Goal: Information Seeking & Learning: Check status

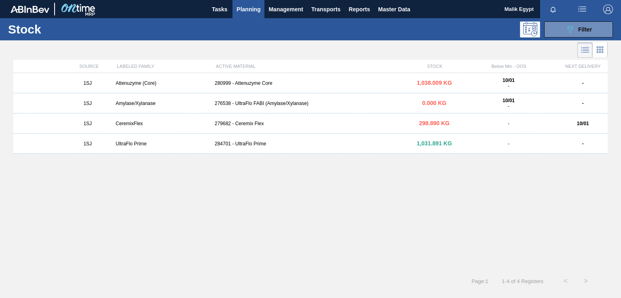
click at [360, 251] on div "1SJ Attenuzyme (Core) 280999 - Attenuzyme Core 1,038.009 KG 10/01 - - 1SJ Amyla…" at bounding box center [310, 169] width 594 height 193
click at [311, 187] on div "1SJ Attenuzyme (Core) 280999 - Attenuzyme Core 1,038.009 KG 10/01 - - 1SJ Amyla…" at bounding box center [310, 169] width 594 height 193
click at [578, 28] on span "Filter" at bounding box center [585, 29] width 14 height 6
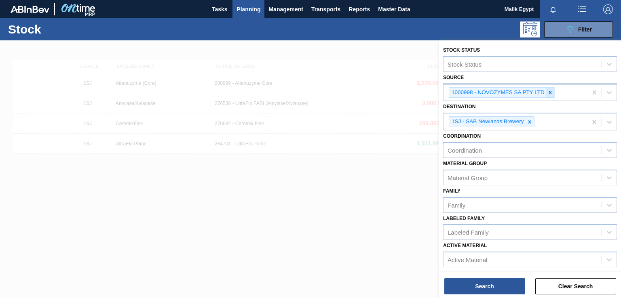
click at [549, 92] on icon at bounding box center [550, 92] width 3 height 3
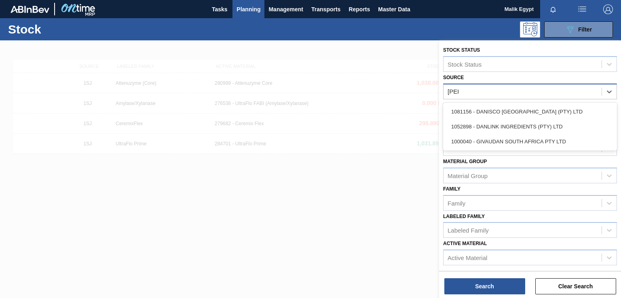
type input "[PERSON_NAME]"
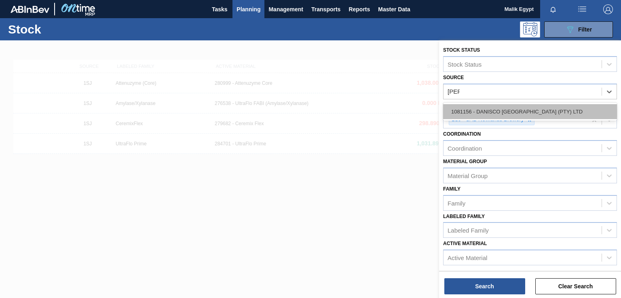
click at [554, 116] on div "1081156 - DANISCO [GEOGRAPHIC_DATA] (PTY) LTD" at bounding box center [530, 111] width 174 height 15
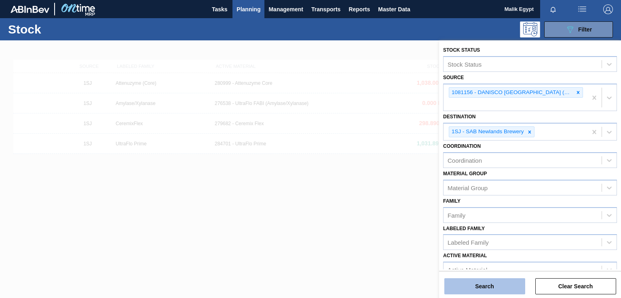
click at [486, 286] on button "Search" at bounding box center [484, 287] width 81 height 16
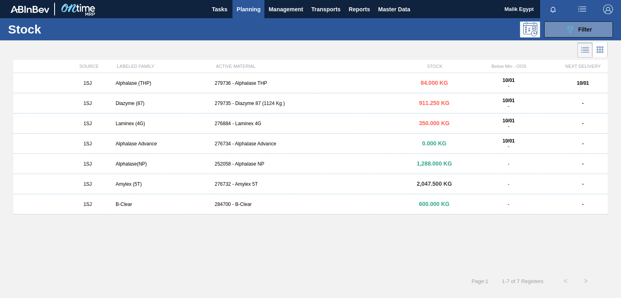
click at [249, 84] on div "279736 - Alphalase THP" at bounding box center [310, 83] width 198 height 6
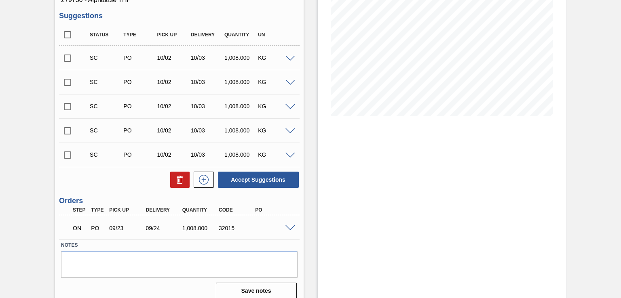
scroll to position [128, 0]
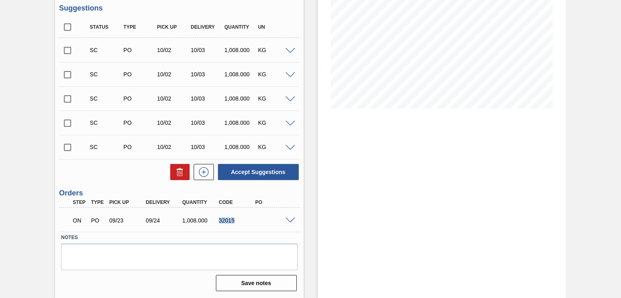
drag, startPoint x: 219, startPoint y: 222, endPoint x: 239, endPoint y: 222, distance: 20.6
click at [239, 222] on div "32015" at bounding box center [237, 221] width 40 height 6
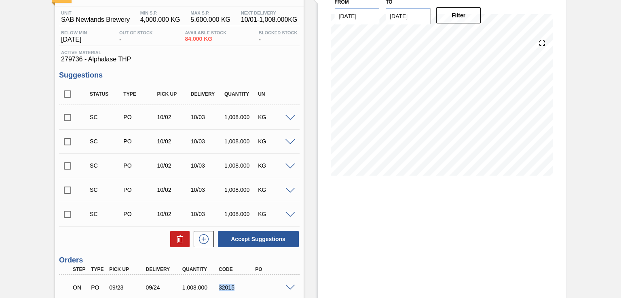
scroll to position [0, 0]
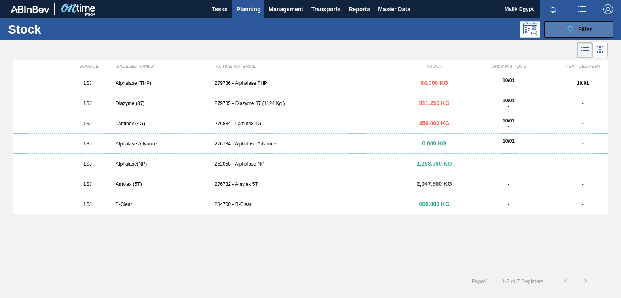
click at [577, 28] on div "089F7B8B-B2A5-4AFE-B5C0-19BA573D28AC Filter" at bounding box center [578, 30] width 27 height 10
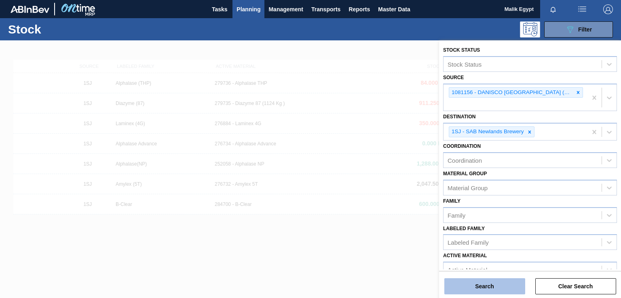
click at [481, 289] on button "Search" at bounding box center [484, 287] width 81 height 16
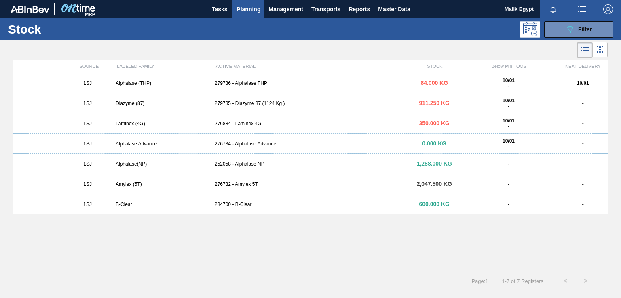
click at [253, 83] on div "279736 - Alphalase THP" at bounding box center [310, 83] width 198 height 6
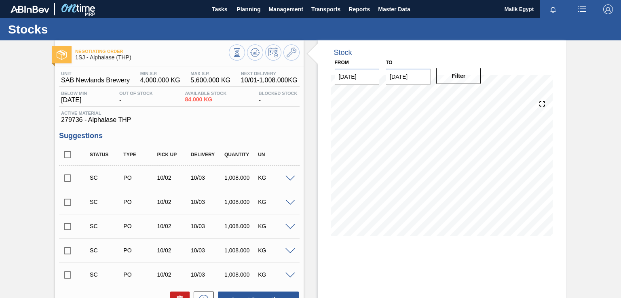
scroll to position [128, 0]
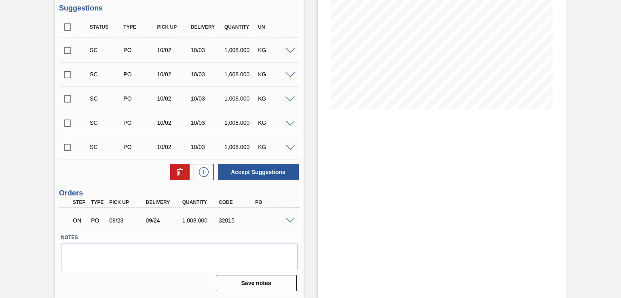
click at [290, 221] on span at bounding box center [290, 221] width 10 height 6
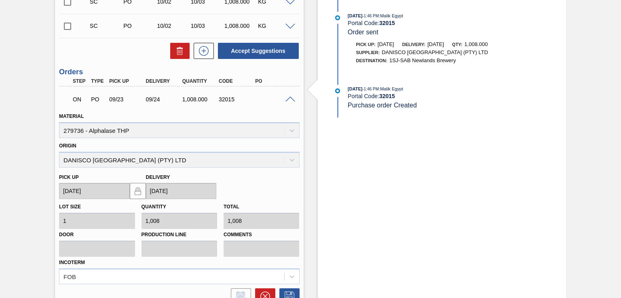
scroll to position [209, 0]
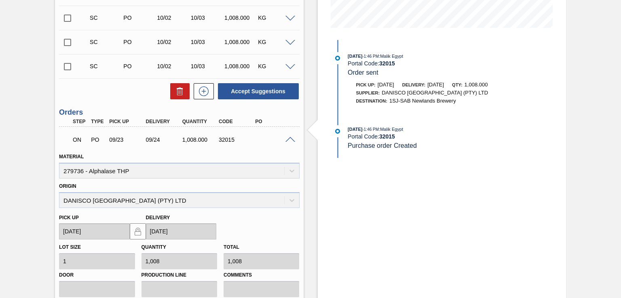
click at [292, 199] on div "Origin [GEOGRAPHIC_DATA] [GEOGRAPHIC_DATA] (PTY) LTD" at bounding box center [179, 194] width 240 height 27
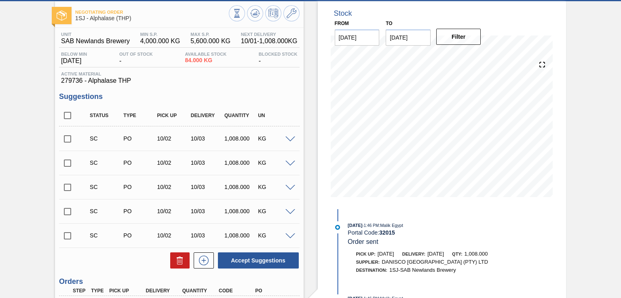
scroll to position [0, 0]
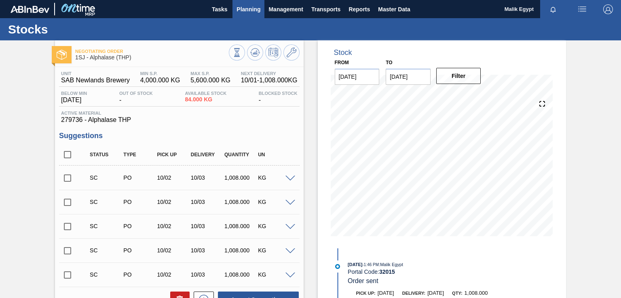
click at [250, 8] on span "Planning" at bounding box center [249, 9] width 24 height 10
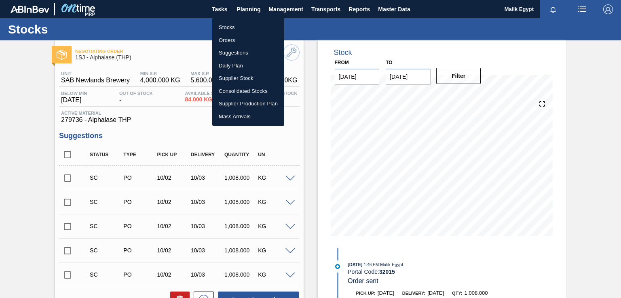
click at [232, 28] on li "Stocks" at bounding box center [248, 27] width 72 height 13
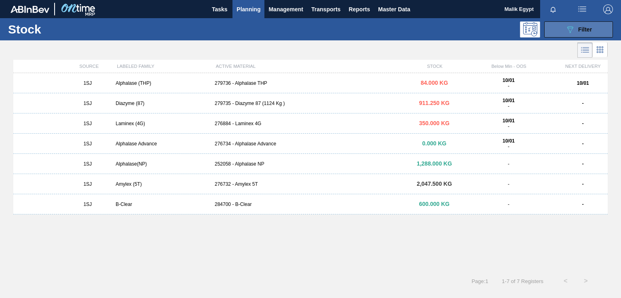
click at [589, 27] on span "Filter" at bounding box center [585, 29] width 14 height 6
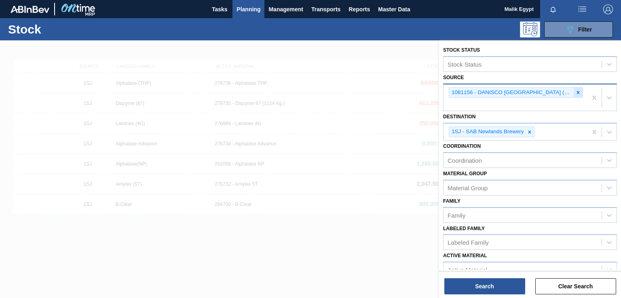
click at [577, 93] on icon at bounding box center [578, 92] width 3 height 3
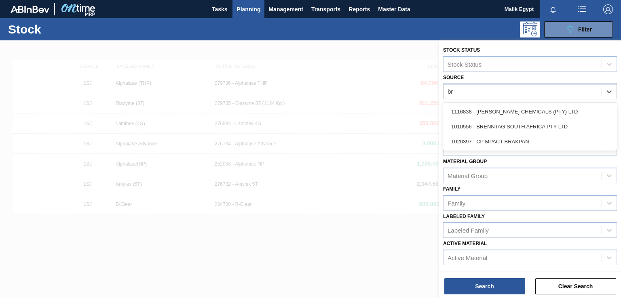
type input "bre"
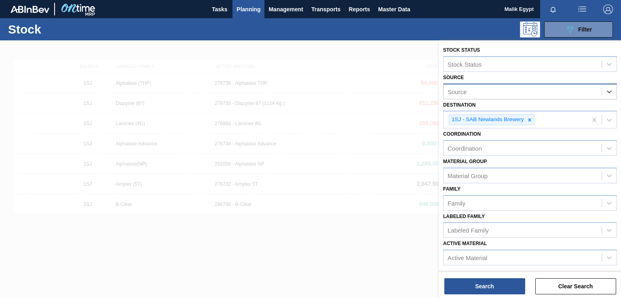
drag, startPoint x: 535, startPoint y: 93, endPoint x: 504, endPoint y: 88, distance: 31.9
click at [504, 88] on div "Source" at bounding box center [523, 92] width 158 height 12
type input "bren"
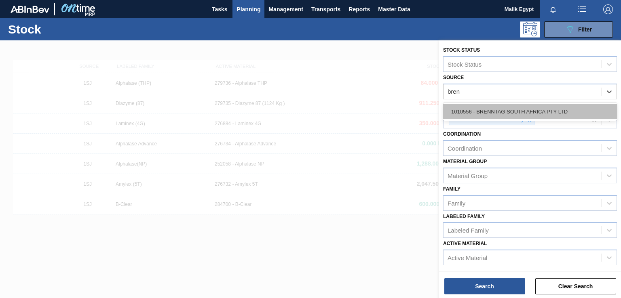
click at [502, 112] on div "1010556 - BRENNTAG SOUTH AFRICA PTY LTD" at bounding box center [530, 111] width 174 height 15
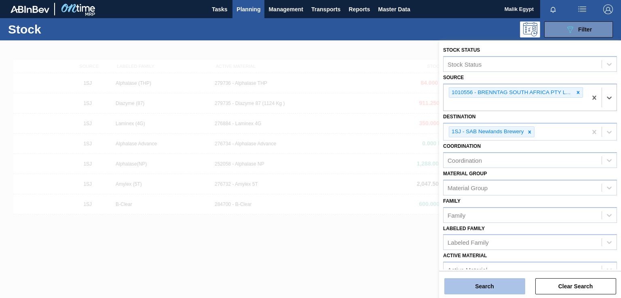
click at [494, 286] on button "Search" at bounding box center [484, 287] width 81 height 16
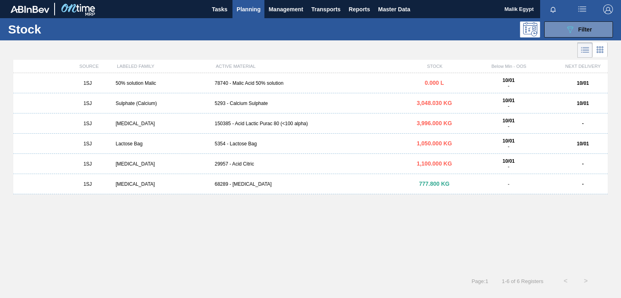
click at [245, 103] on div "5293 - Calcium Sulphate" at bounding box center [310, 104] width 198 height 6
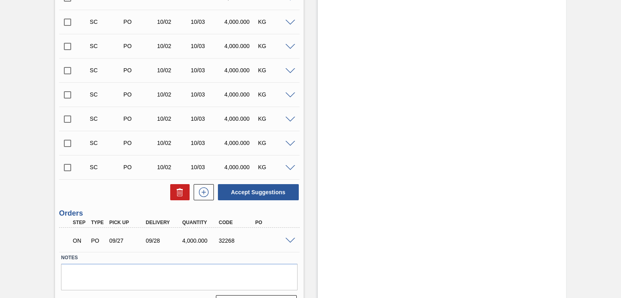
scroll to position [366, 0]
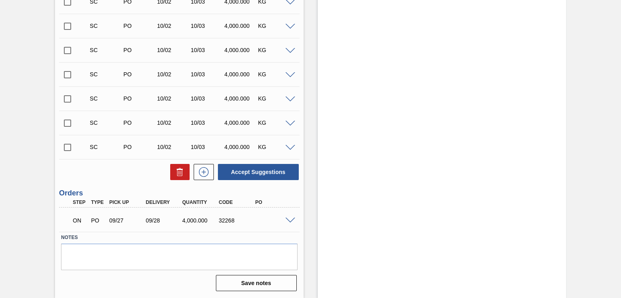
click at [289, 219] on span at bounding box center [290, 221] width 10 height 6
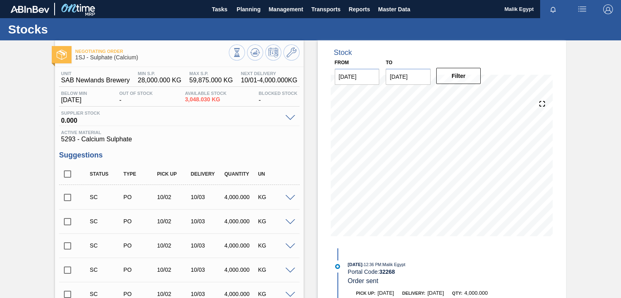
scroll to position [0, 0]
click at [68, 199] on input "checkbox" at bounding box center [67, 197] width 17 height 17
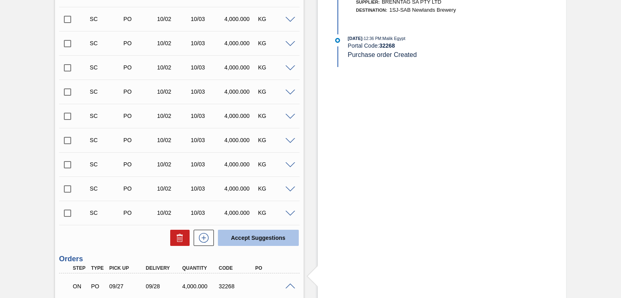
scroll to position [323, 0]
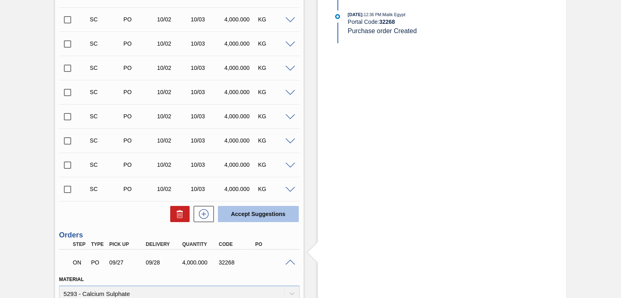
click at [250, 217] on button "Accept Suggestions" at bounding box center [258, 214] width 81 height 16
checkbox input "false"
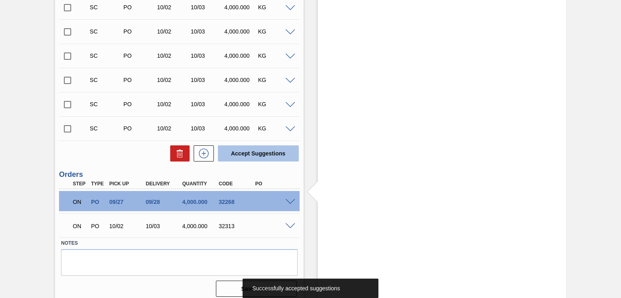
scroll to position [366, 0]
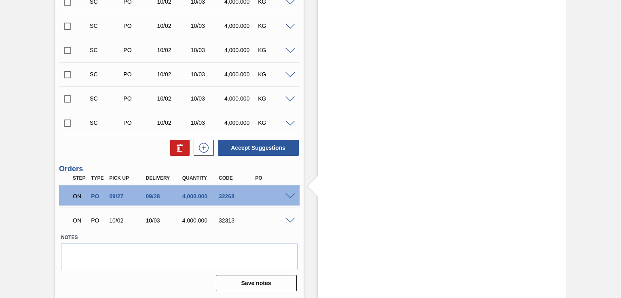
click at [289, 221] on span at bounding box center [290, 221] width 10 height 6
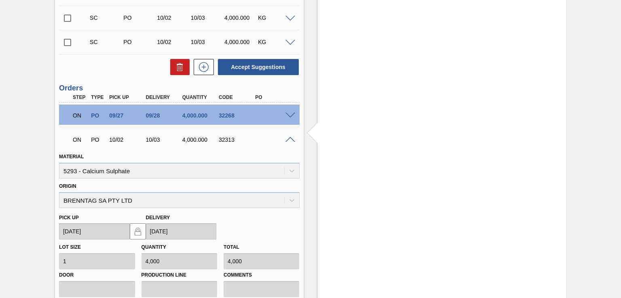
scroll to position [487, 0]
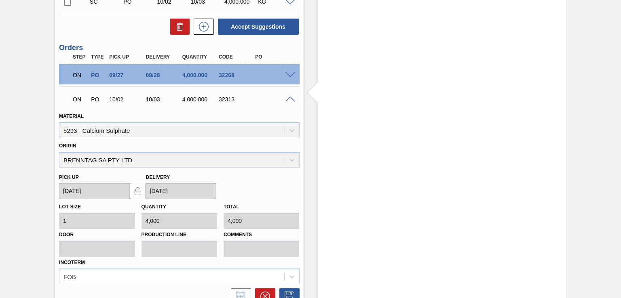
click at [291, 97] on span at bounding box center [290, 100] width 10 height 6
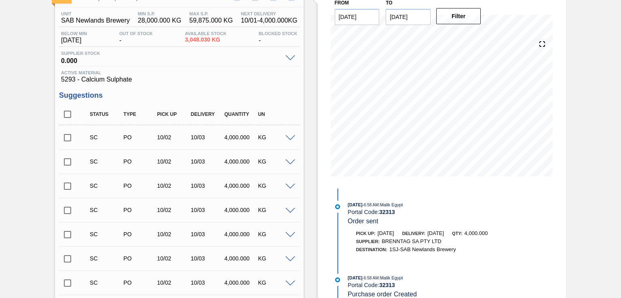
scroll to position [0, 0]
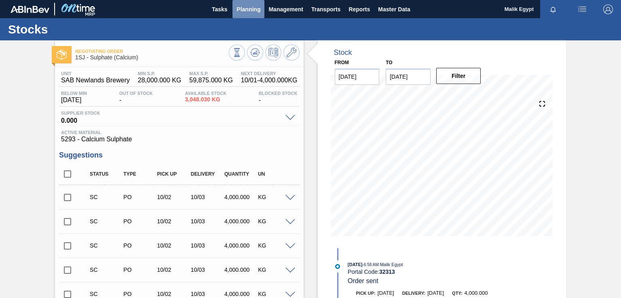
click at [246, 7] on span "Planning" at bounding box center [249, 9] width 24 height 10
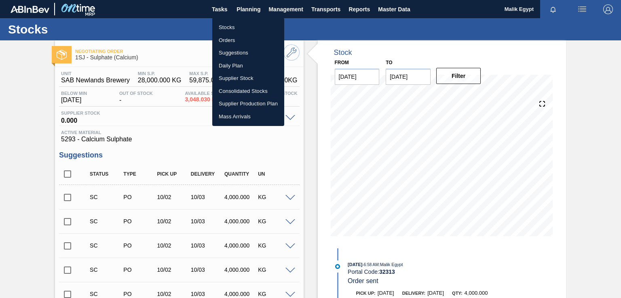
click at [232, 25] on li "Stocks" at bounding box center [248, 27] width 72 height 13
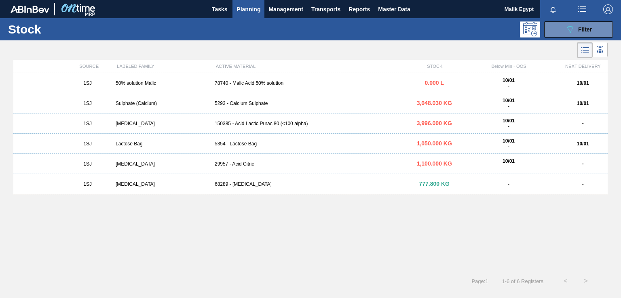
click at [254, 122] on div "150385 - Acid Lactic Purac 80 (<100 alpha)" at bounding box center [310, 124] width 198 height 6
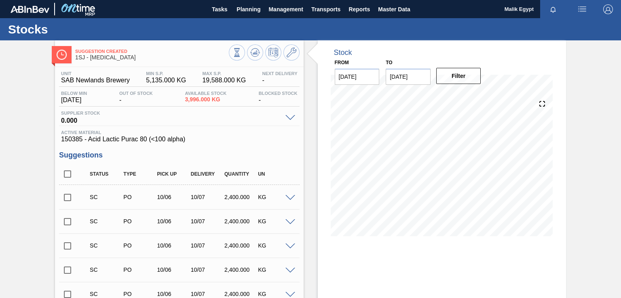
scroll to position [40, 0]
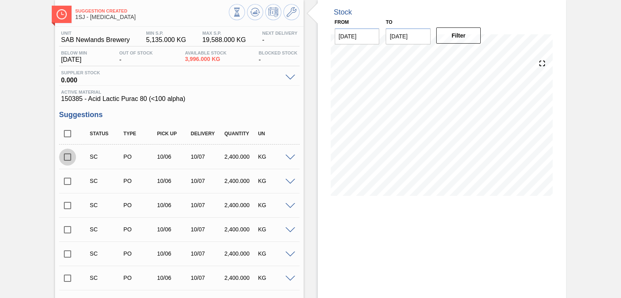
click at [68, 158] on input "checkbox" at bounding box center [67, 157] width 17 height 17
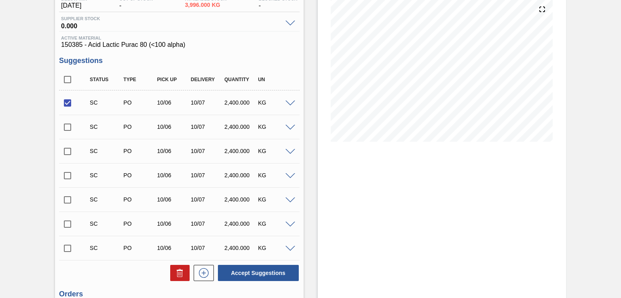
scroll to position [182, 0]
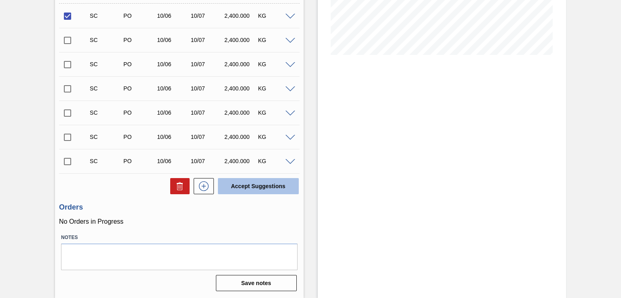
click at [251, 187] on button "Accept Suggestions" at bounding box center [258, 186] width 81 height 16
checkbox input "false"
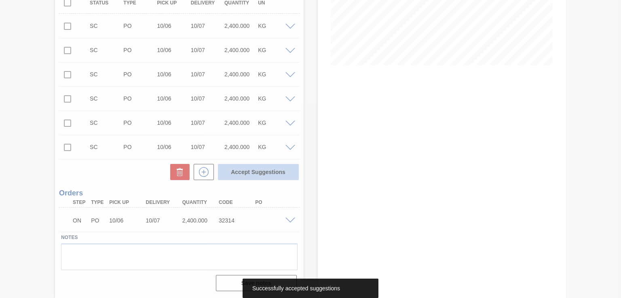
scroll to position [171, 0]
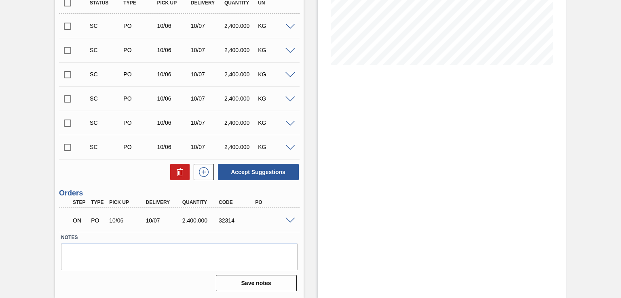
click at [287, 220] on span at bounding box center [290, 221] width 10 height 6
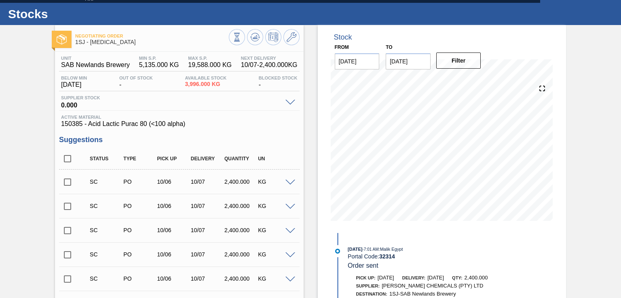
scroll to position [0, 0]
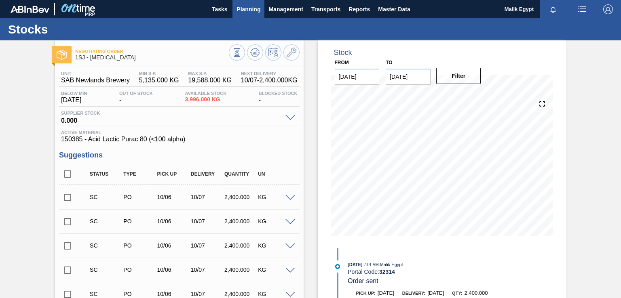
click at [251, 6] on span "Planning" at bounding box center [249, 9] width 24 height 10
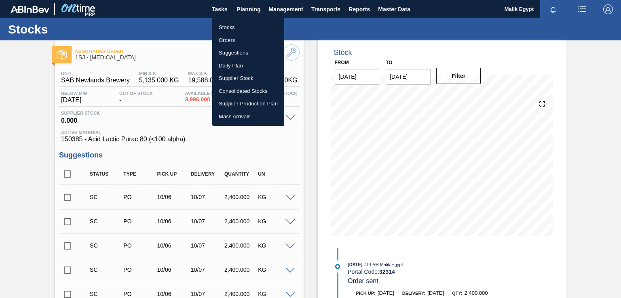
click at [231, 40] on li "Orders" at bounding box center [248, 40] width 72 height 13
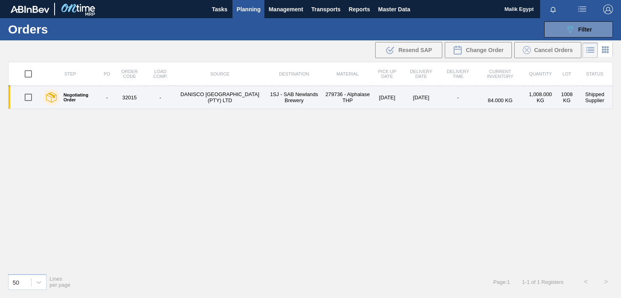
click at [588, 99] on td "Shipped Supplier" at bounding box center [595, 97] width 36 height 23
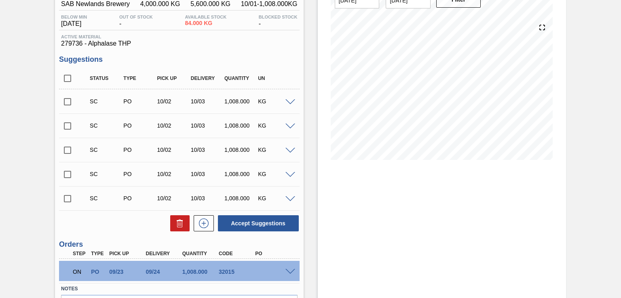
scroll to position [128, 0]
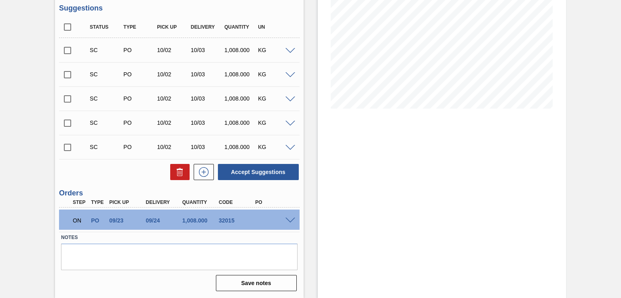
click at [290, 220] on span at bounding box center [290, 221] width 10 height 6
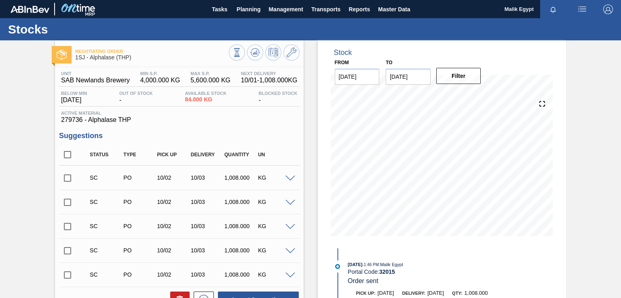
scroll to position [243, 0]
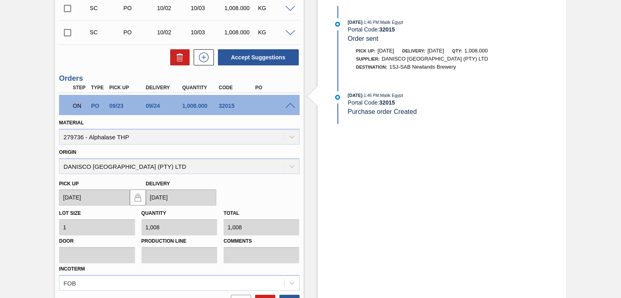
click at [290, 104] on span at bounding box center [290, 106] width 10 height 6
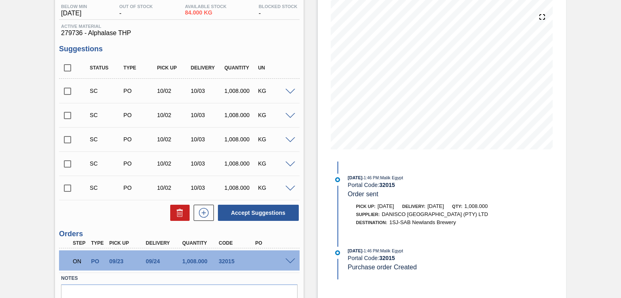
scroll to position [0, 0]
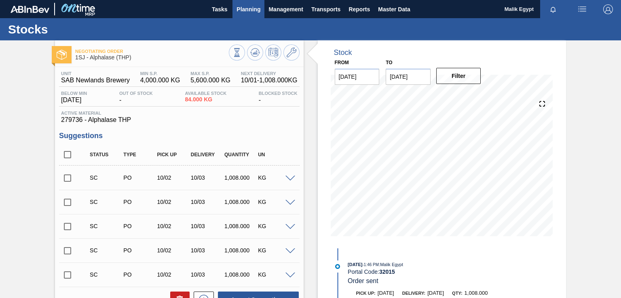
click at [247, 4] on span "Planning" at bounding box center [249, 9] width 24 height 10
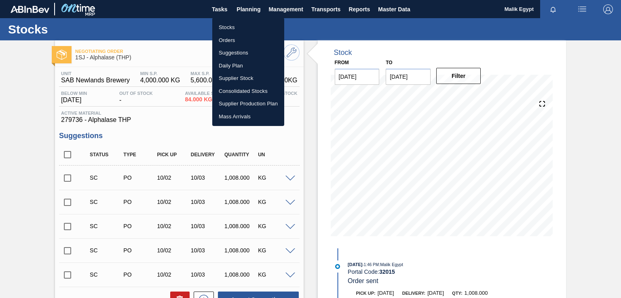
click at [234, 29] on li "Stocks" at bounding box center [248, 27] width 72 height 13
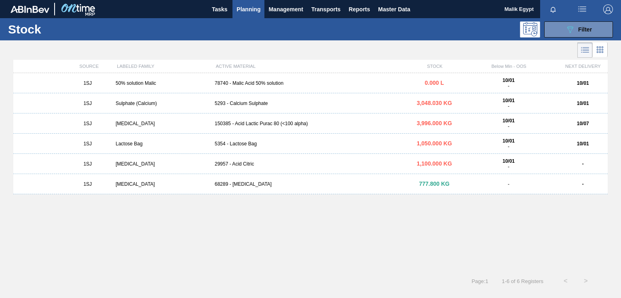
click at [264, 83] on div "78740 - Malic Acid 50% solution" at bounding box center [310, 83] width 198 height 6
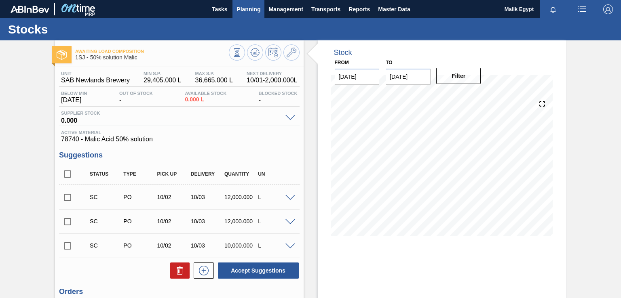
click at [242, 6] on span "Planning" at bounding box center [249, 9] width 24 height 10
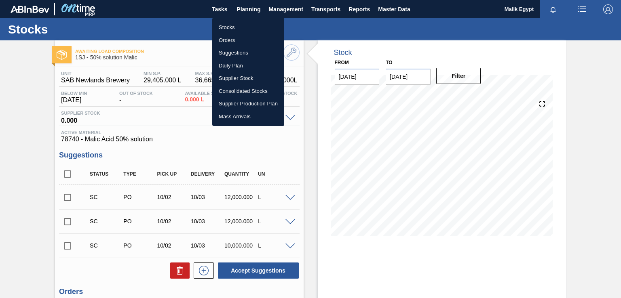
click at [231, 26] on li "Stocks" at bounding box center [248, 27] width 72 height 13
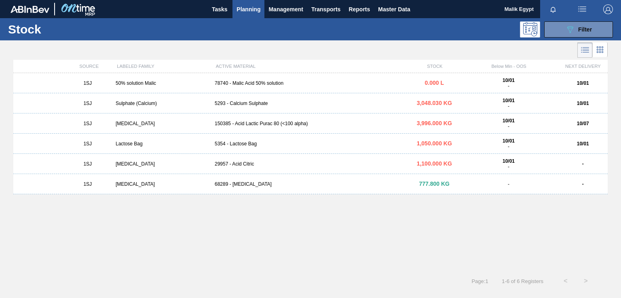
click at [244, 106] on div "5293 - Calcium Sulphate" at bounding box center [310, 104] width 198 height 6
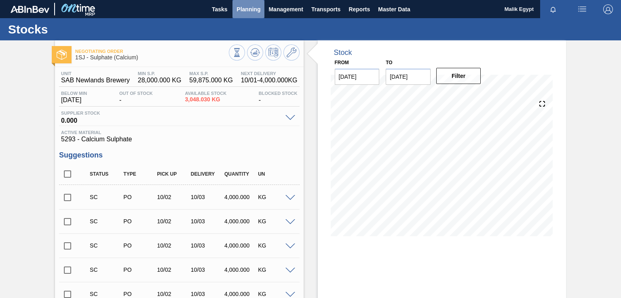
click at [257, 8] on span "Planning" at bounding box center [249, 9] width 24 height 10
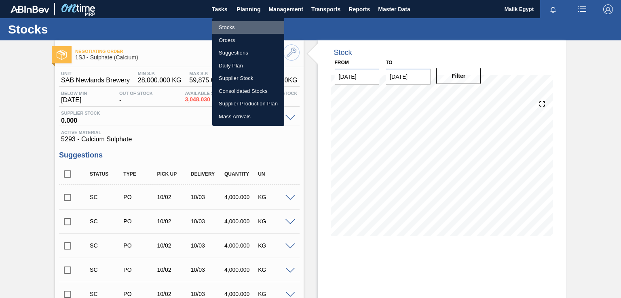
click at [236, 25] on li "Stocks" at bounding box center [248, 27] width 72 height 13
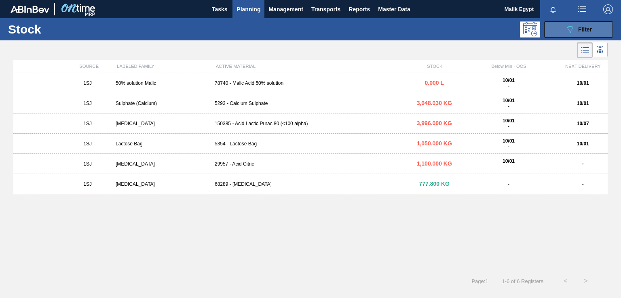
click at [571, 30] on icon "089F7B8B-B2A5-4AFE-B5C0-19BA573D28AC" at bounding box center [570, 30] width 10 height 10
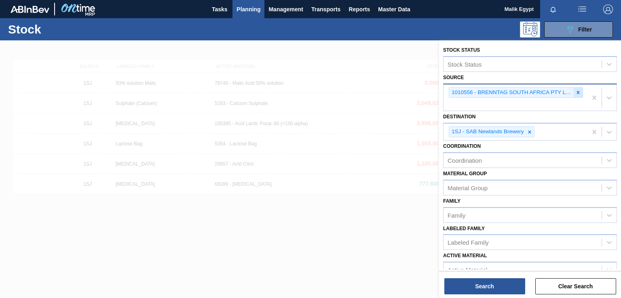
click at [577, 92] on icon at bounding box center [578, 92] width 3 height 3
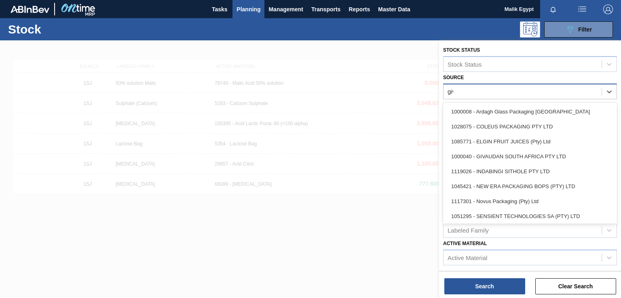
type input "giva"
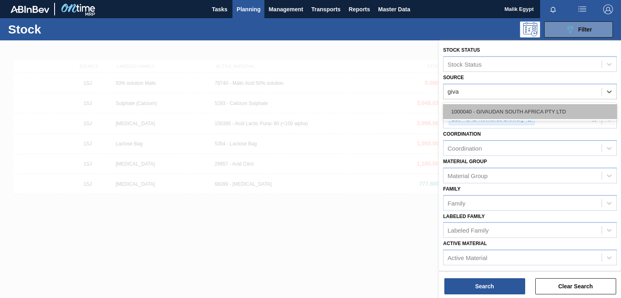
click at [527, 112] on div "1000040 - GIVAUDAN SOUTH AFRICA PTY LTD" at bounding box center [530, 111] width 174 height 15
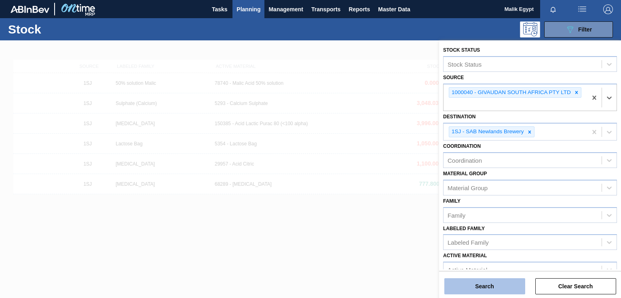
click at [485, 287] on button "Search" at bounding box center [484, 287] width 81 height 16
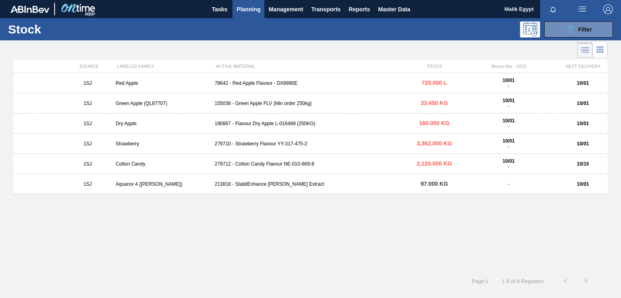
click at [260, 142] on div "279710 - Strawberry Flavour YY-317-475-2" at bounding box center [310, 144] width 198 height 6
